Goal: Use online tool/utility: Use online tool/utility

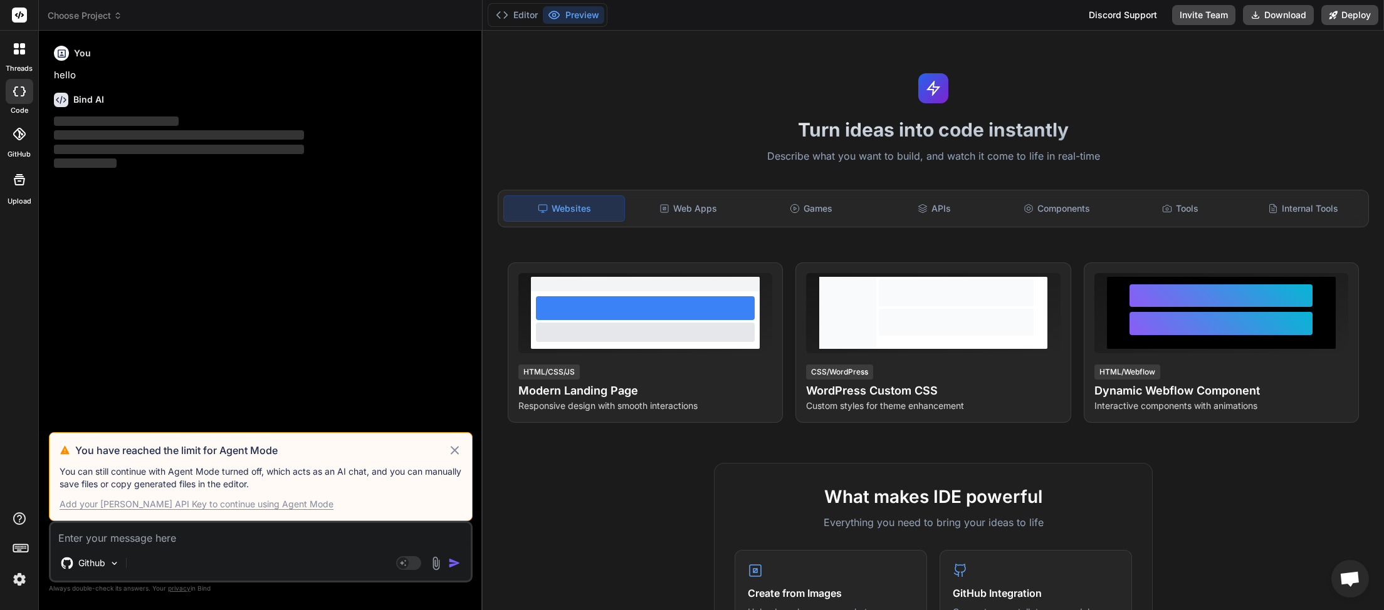
scroll to position [353, 0]
click at [455, 453] on icon at bounding box center [454, 450] width 14 height 15
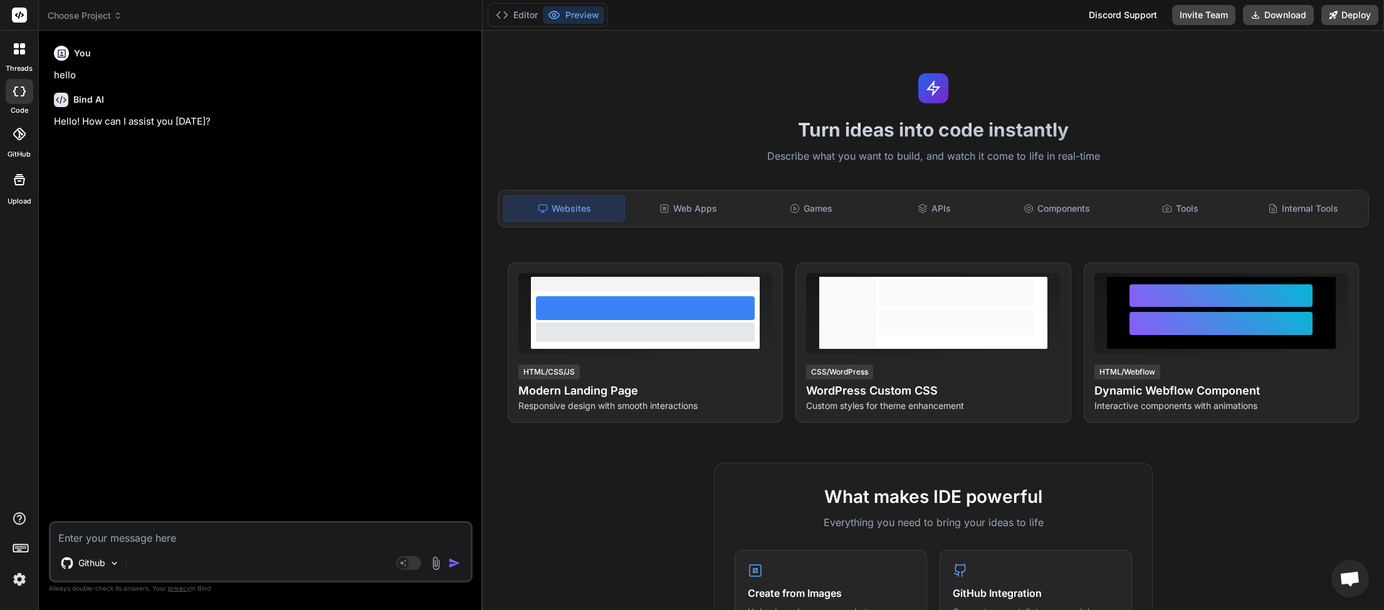
click at [117, 16] on icon at bounding box center [117, 15] width 9 height 9
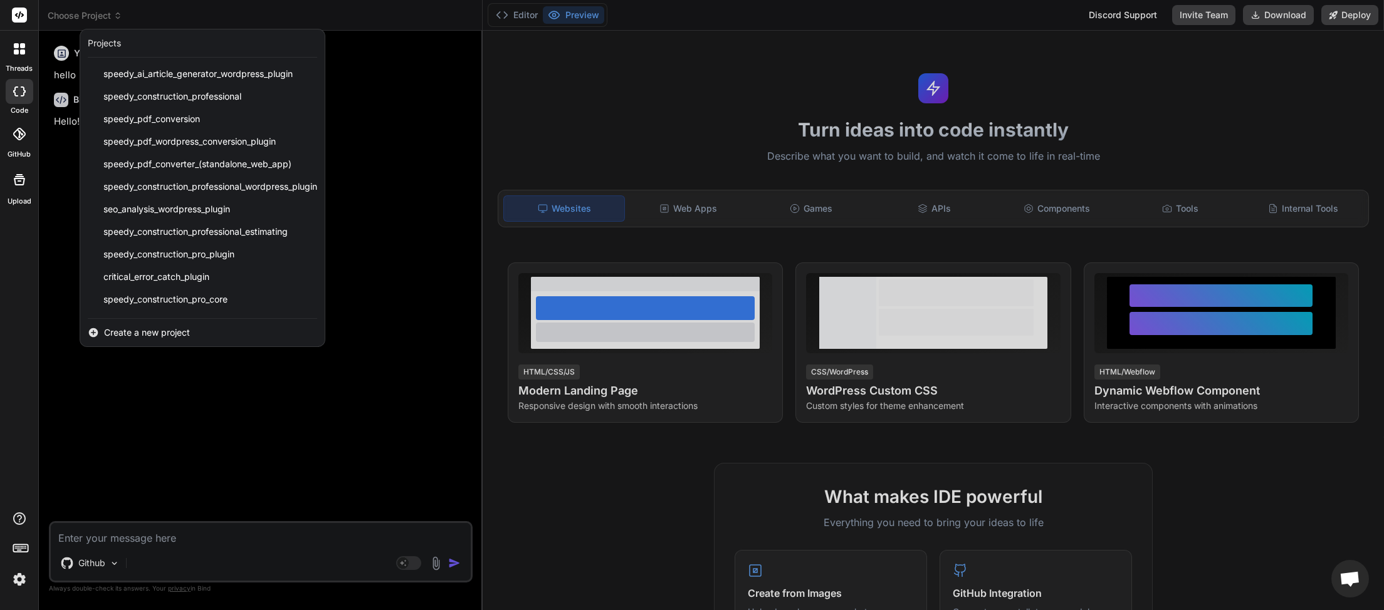
scroll to position [290, 0]
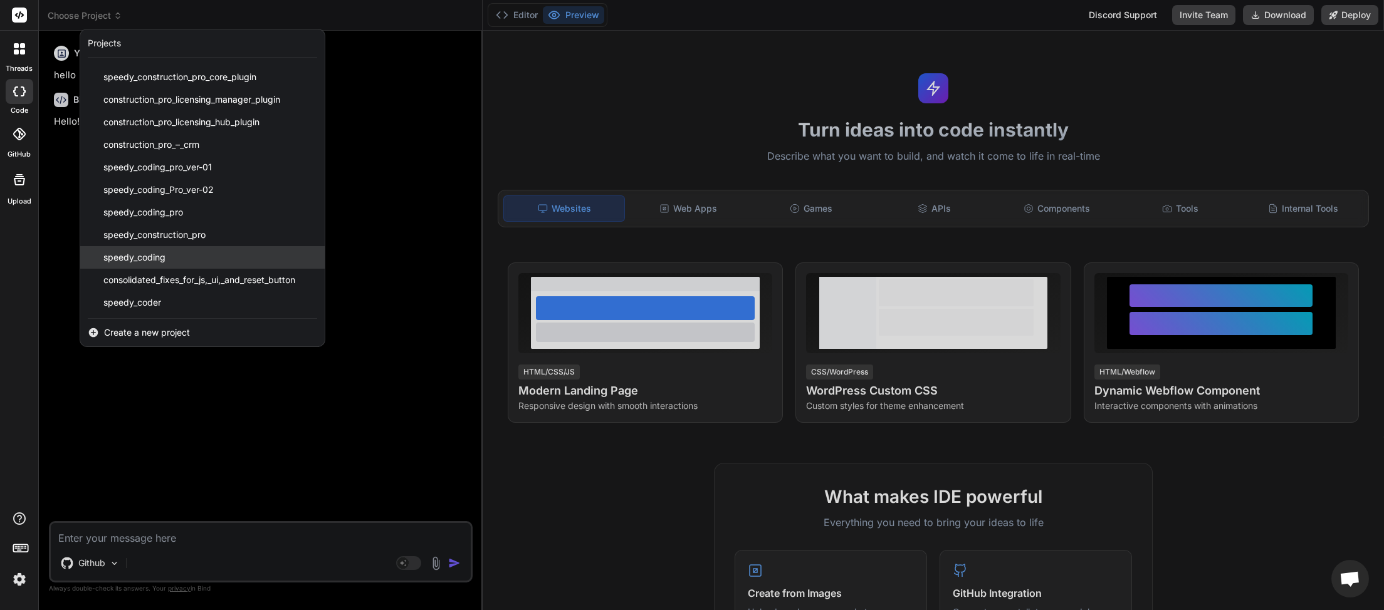
click at [195, 256] on div "speedy_coding" at bounding box center [202, 257] width 244 height 23
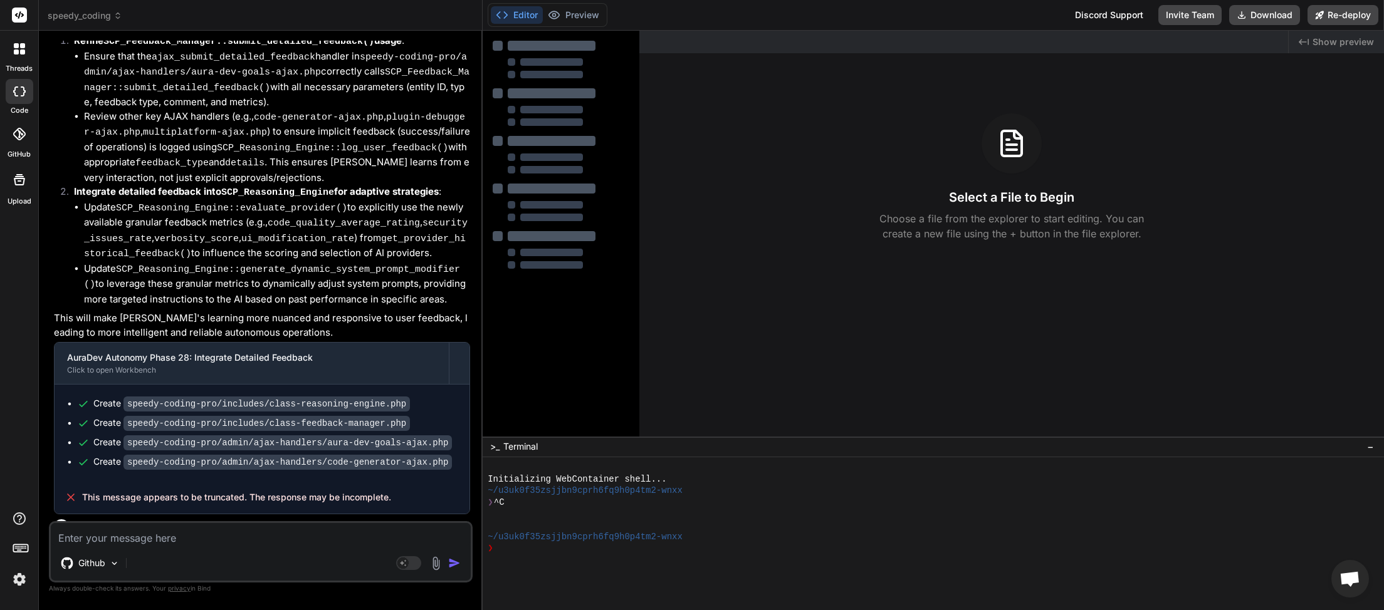
type textarea "x"
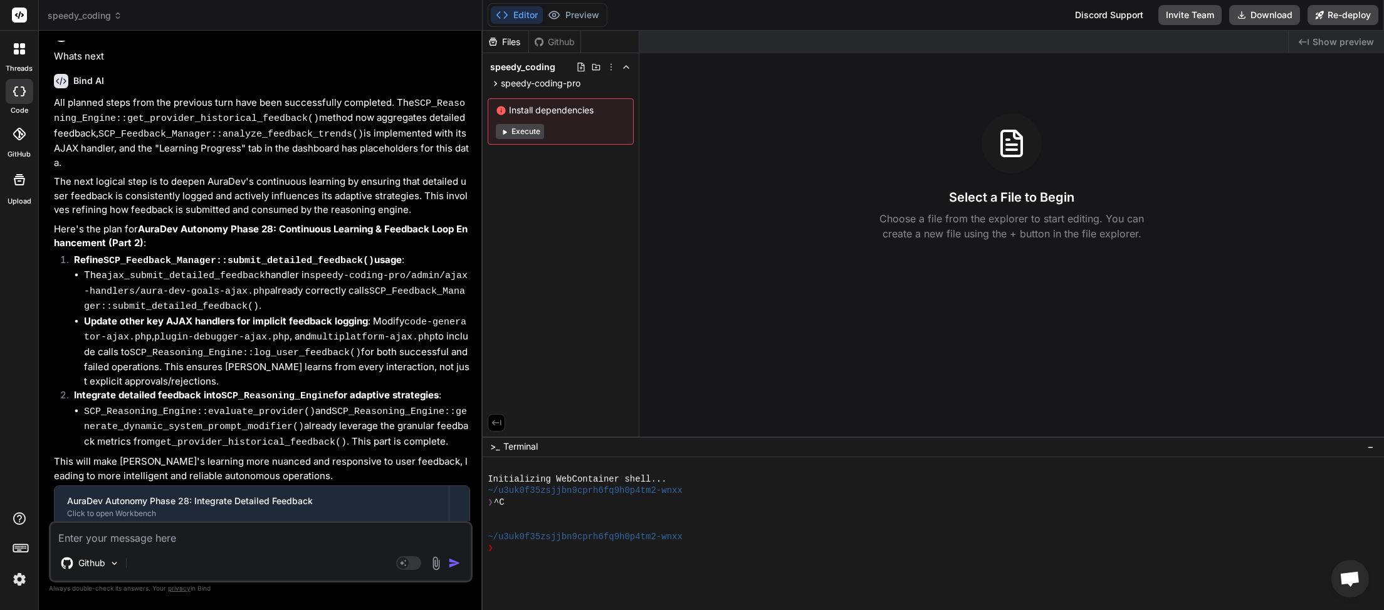
click at [160, 536] on textarea at bounding box center [261, 534] width 420 height 23
type textarea "n"
type textarea "x"
type textarea "ne"
type textarea "x"
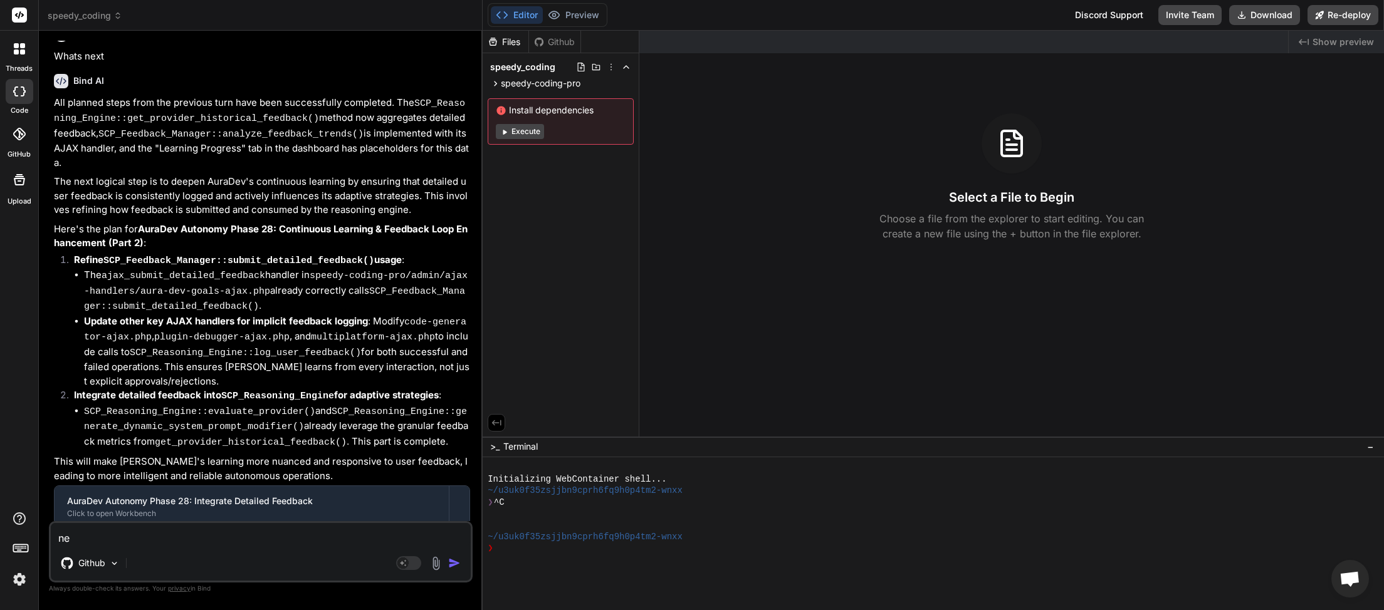
type textarea "nex"
type textarea "x"
type textarea "nexy"
type textarea "x"
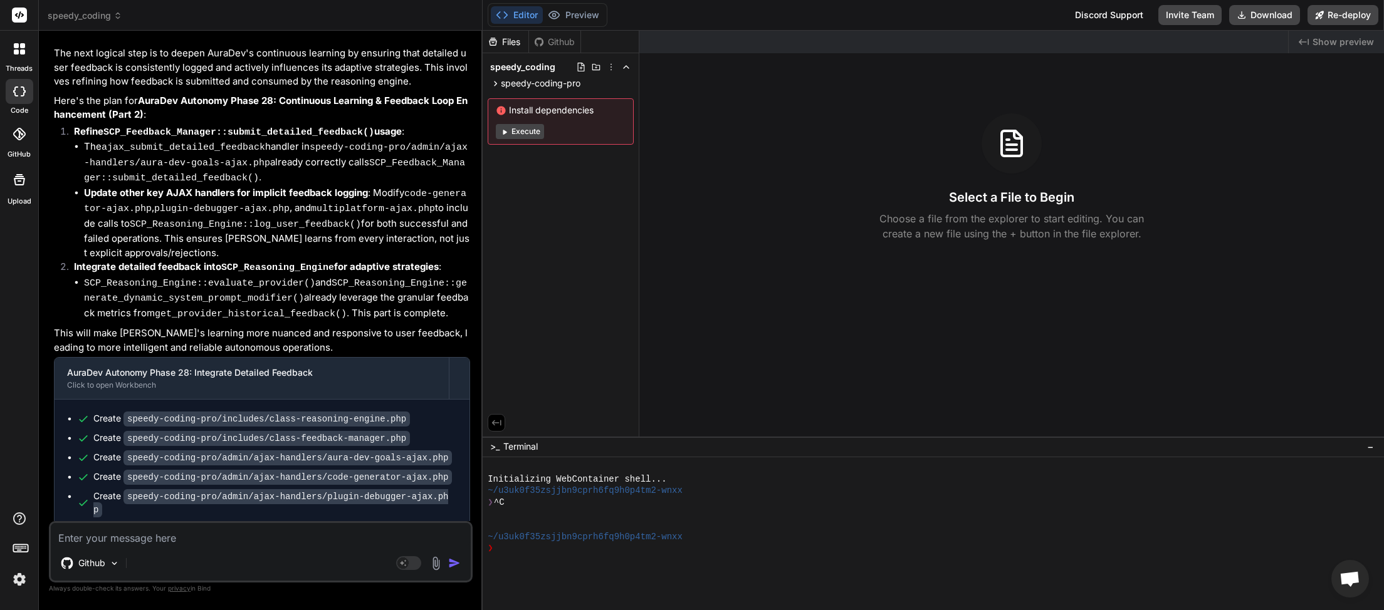
scroll to position [3470, 0]
type textarea "x"
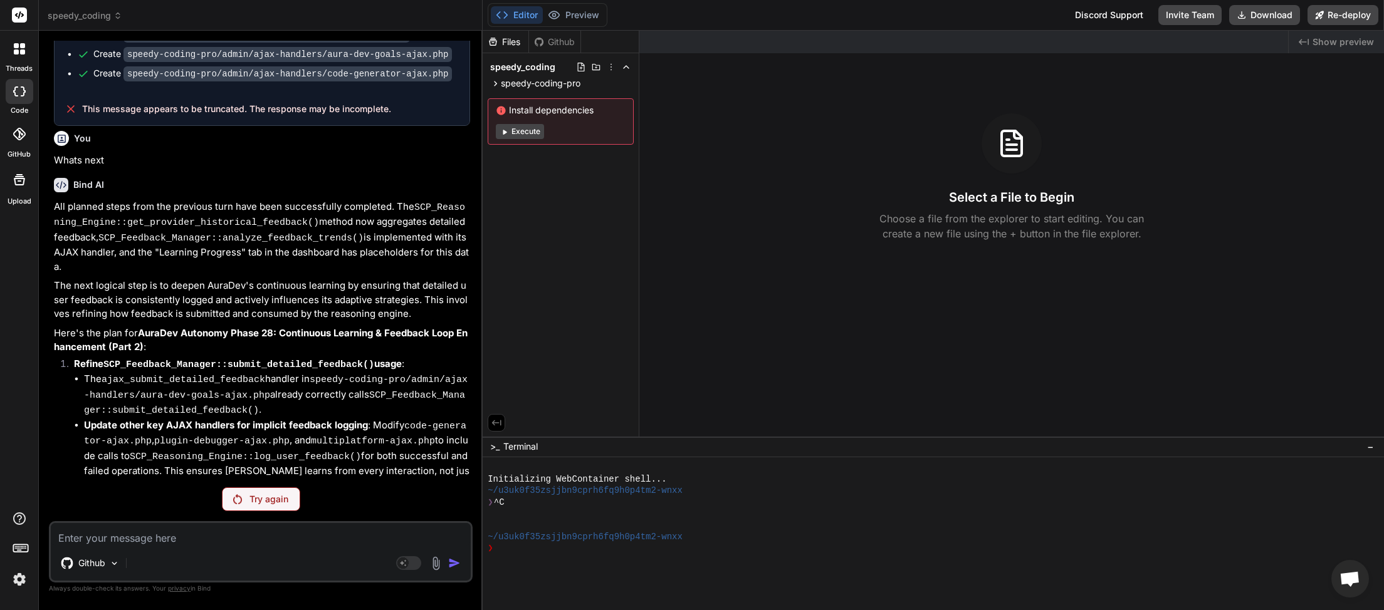
scroll to position [3235, 0]
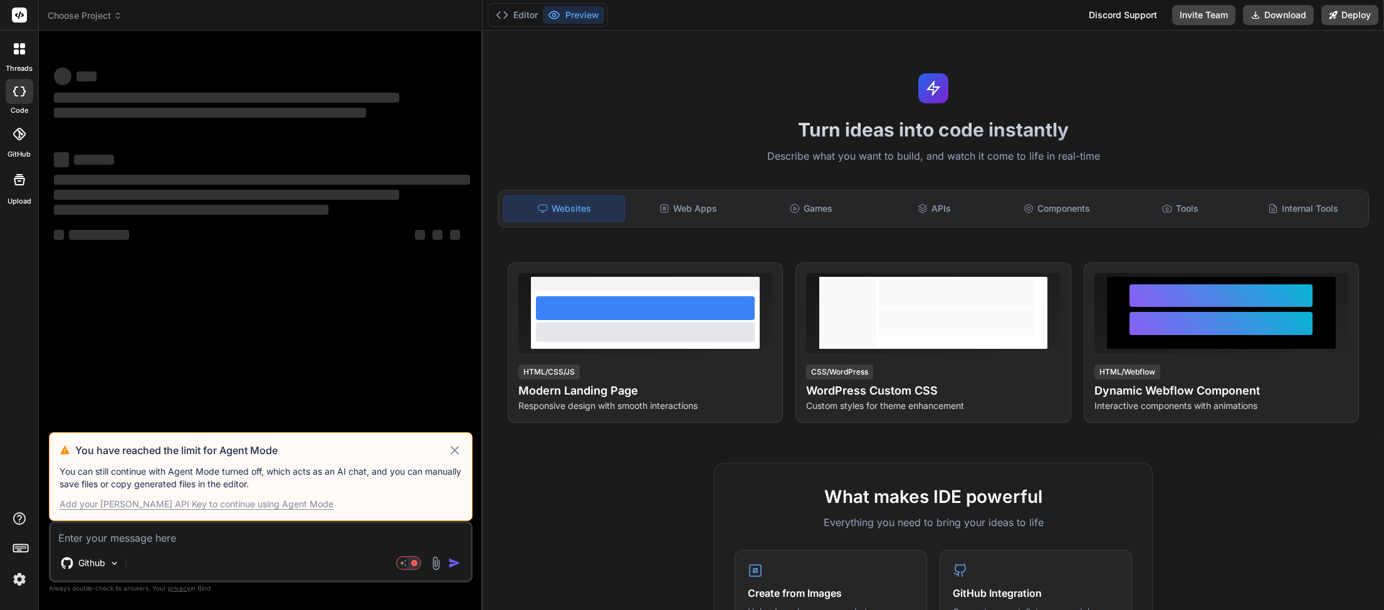
type textarea "x"
